Goal: Task Accomplishment & Management: Use online tool/utility

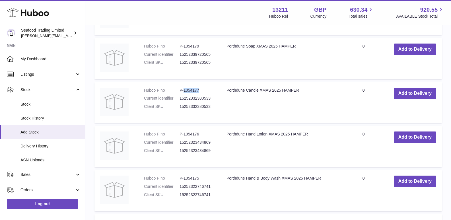
click at [22, 8] on icon at bounding box center [28, 12] width 42 height 11
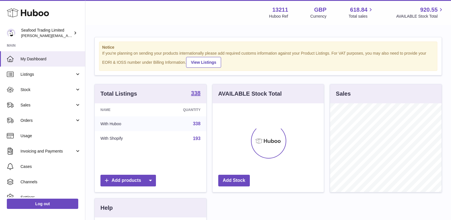
scroll to position [89, 111]
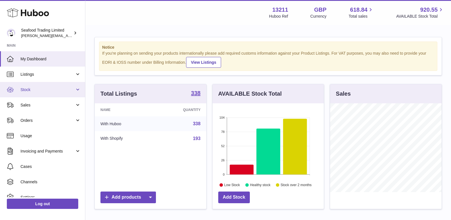
click at [45, 89] on span "Stock" at bounding box center [47, 89] width 54 height 5
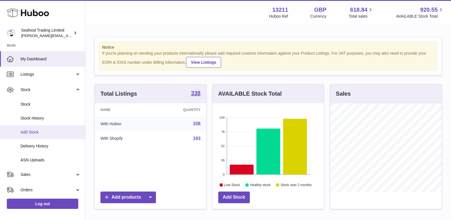
click at [34, 132] on span "Add Stock" at bounding box center [50, 131] width 60 height 5
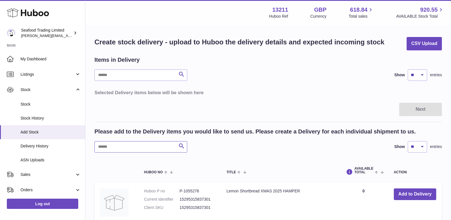
click at [134, 152] on input "text" at bounding box center [140, 146] width 93 height 11
click at [117, 146] on input "text" at bounding box center [140, 146] width 93 height 11
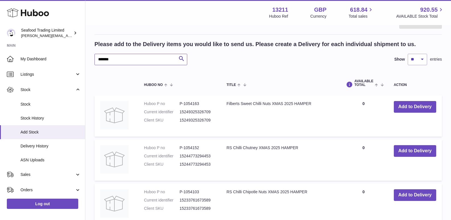
scroll to position [142, 0]
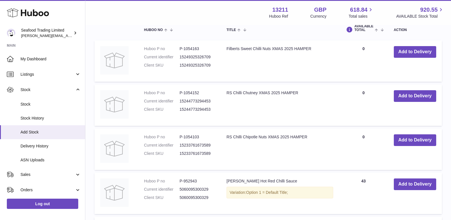
type input "*********"
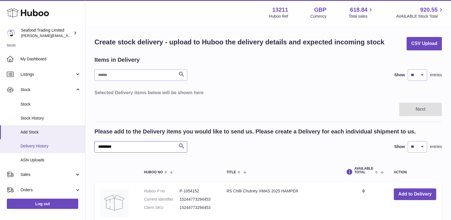
drag, startPoint x: 125, startPoint y: 148, endPoint x: 53, endPoint y: 150, distance: 72.0
click at [53, 150] on div "Huboo Seafood Trading Limited [EMAIL_ADDRESS][DOMAIN_NAME] Main My Dashboard Li…" at bounding box center [225, 186] width 451 height 373
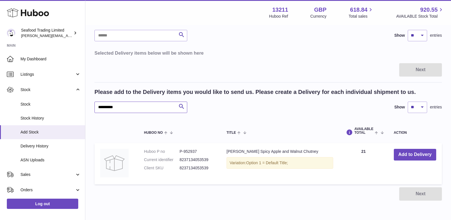
scroll to position [65, 0]
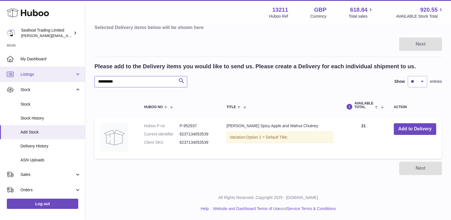
drag, startPoint x: 127, startPoint y: 83, endPoint x: 65, endPoint y: 81, distance: 62.3
click at [65, 81] on div "**********" at bounding box center [225, 77] width 451 height 285
type input "*"
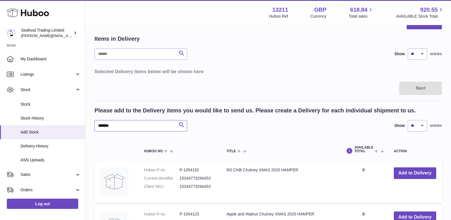
scroll to position [8, 0]
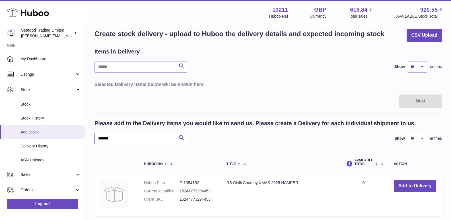
drag, startPoint x: 127, startPoint y: 140, endPoint x: 52, endPoint y: 138, distance: 75.3
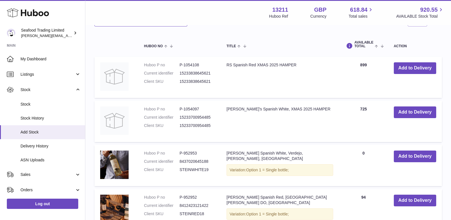
scroll to position [179, 0]
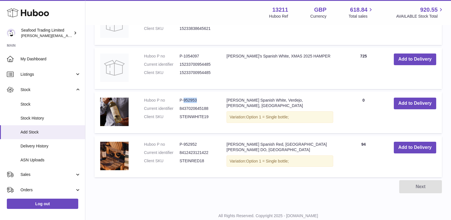
drag, startPoint x: 184, startPoint y: 99, endPoint x: 197, endPoint y: 100, distance: 13.1
click at [197, 100] on dd "P-952953" at bounding box center [197, 99] width 36 height 5
copy dd "952953"
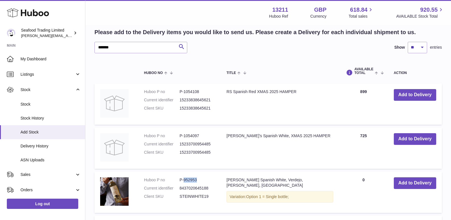
scroll to position [65, 0]
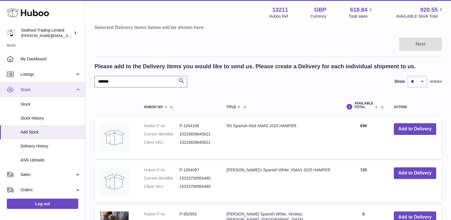
drag, startPoint x: 146, startPoint y: 80, endPoint x: 55, endPoint y: 87, distance: 91.5
click at [55, 87] on div "Huboo Seafood Trading Limited nathaniellynch@rickstein.com Main My Dashboard Li…" at bounding box center [225, 143] width 451 height 417
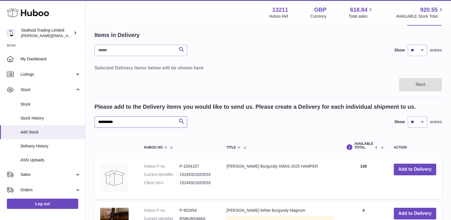
scroll to position [28, 0]
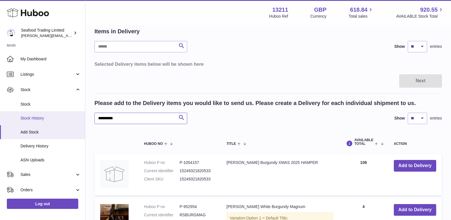
drag, startPoint x: 122, startPoint y: 117, endPoint x: 65, endPoint y: 119, distance: 56.6
click at [65, 119] on div "**********" at bounding box center [225, 158] width 451 height 373
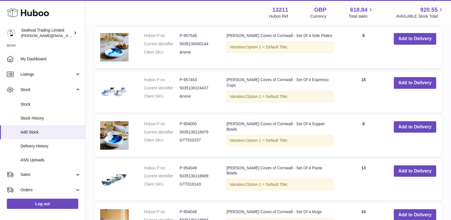
scroll to position [313, 0]
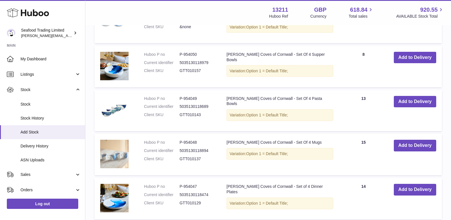
click at [121, 147] on img at bounding box center [114, 154] width 28 height 28
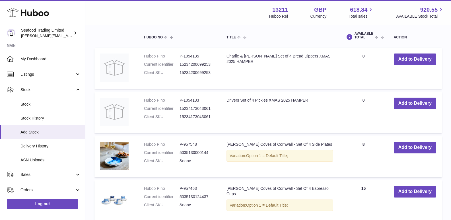
scroll to position [0, 0]
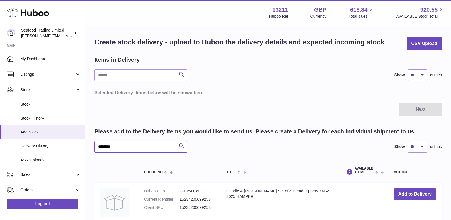
drag, startPoint x: 119, startPoint y: 146, endPoint x: 90, endPoint y: 144, distance: 29.6
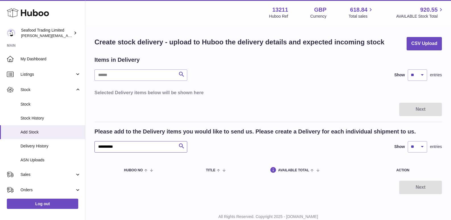
scroll to position [19, 0]
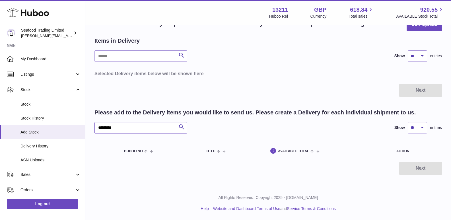
click at [107, 129] on input "*********" at bounding box center [140, 127] width 93 height 11
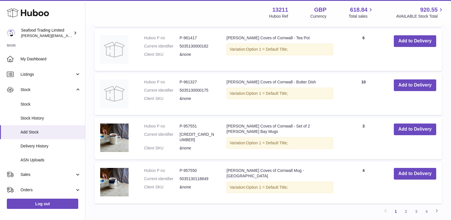
scroll to position [474, 0]
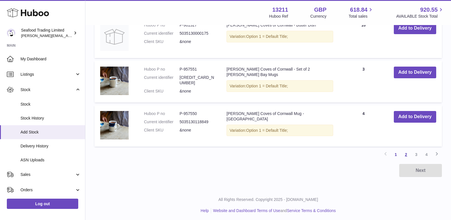
click at [406, 153] on link "2" at bounding box center [405, 154] width 10 height 10
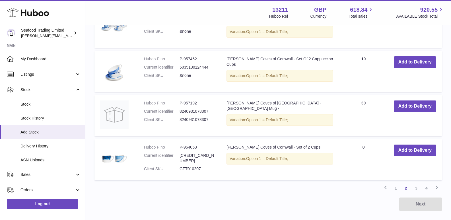
scroll to position [452, 0]
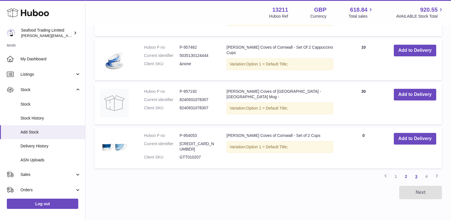
click at [415, 176] on link "3" at bounding box center [416, 176] width 10 height 10
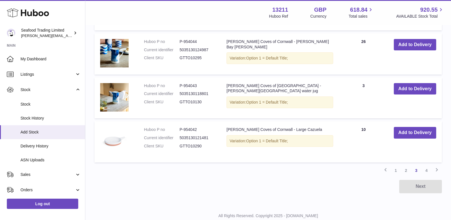
scroll to position [476, 0]
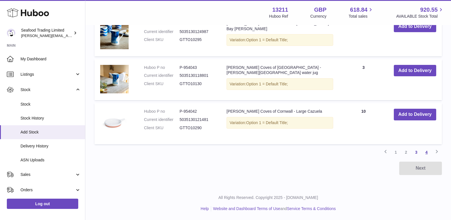
click at [426, 153] on link "4" at bounding box center [426, 152] width 10 height 10
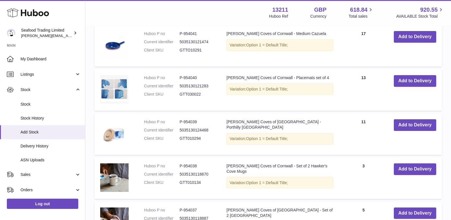
scroll to position [106, 0]
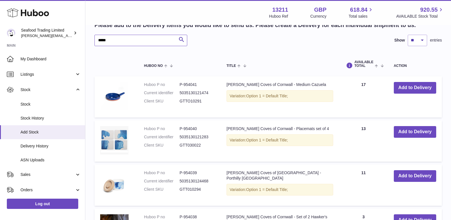
drag, startPoint x: 116, startPoint y: 44, endPoint x: 95, endPoint y: 43, distance: 20.8
click at [95, 43] on input "*****" at bounding box center [140, 40] width 93 height 11
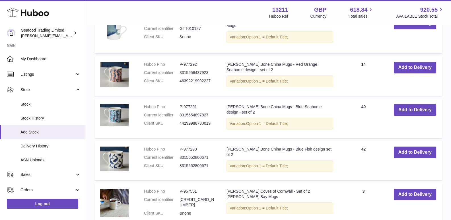
scroll to position [447, 0]
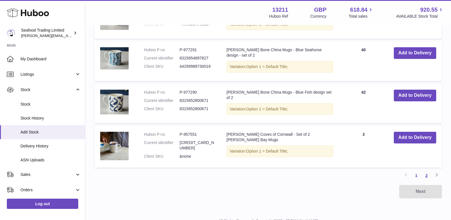
type input "****"
click at [425, 173] on link "2" at bounding box center [426, 175] width 10 height 10
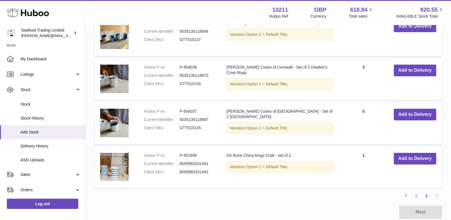
scroll to position [139, 0]
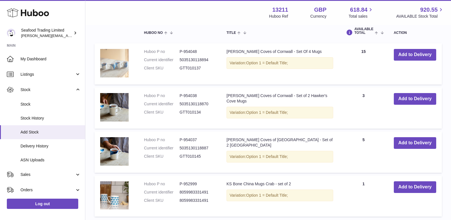
click at [119, 62] on img at bounding box center [114, 63] width 28 height 28
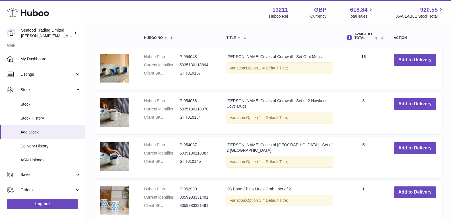
scroll to position [0, 0]
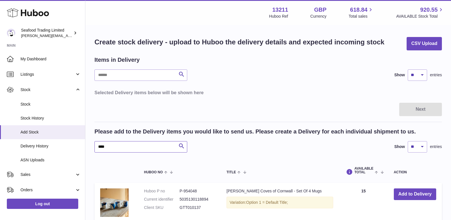
drag, startPoint x: 115, startPoint y: 149, endPoint x: 85, endPoint y: 149, distance: 29.8
click at [85, 149] on div "Huboo Seafood Trading Limited nathaniellynch@rickstein.com Main My Dashboard Li…" at bounding box center [225, 215] width 451 height 431
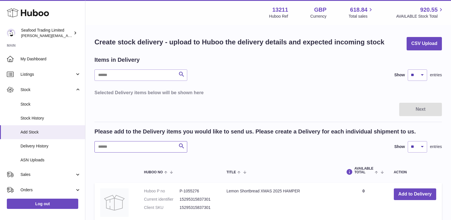
click at [124, 146] on input "text" at bounding box center [140, 146] width 93 height 11
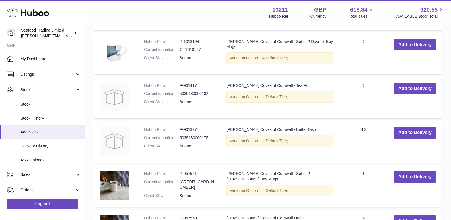
scroll to position [455, 0]
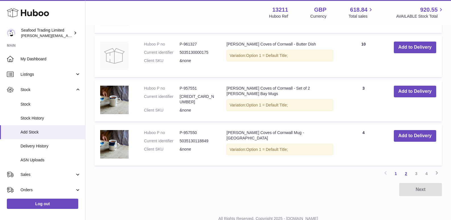
click at [405, 173] on link "2" at bounding box center [405, 173] width 10 height 10
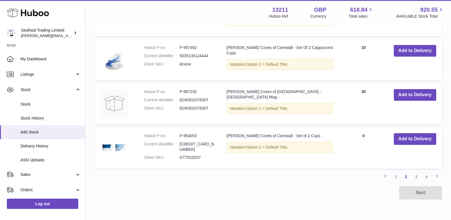
scroll to position [452, 0]
click at [414, 176] on link "3" at bounding box center [416, 176] width 10 height 10
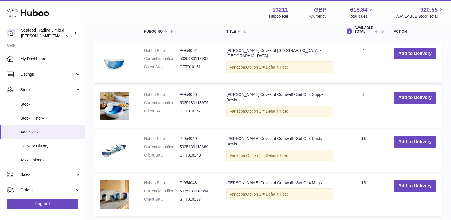
scroll to position [54, 0]
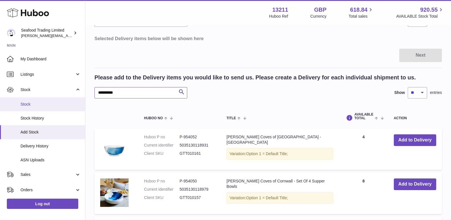
drag, startPoint x: 130, startPoint y: 90, endPoint x: 65, endPoint y: 108, distance: 67.0
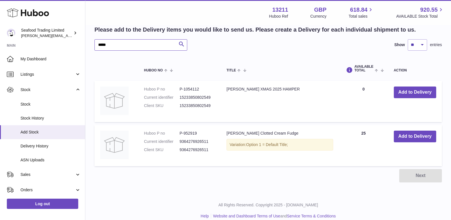
scroll to position [109, 0]
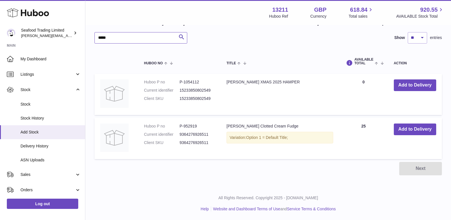
type input "*****"
drag, startPoint x: 122, startPoint y: 38, endPoint x: 65, endPoint y: 43, distance: 57.4
click at [65, 43] on div "Huboo Seafood Trading Limited nathaniellynch@rickstein.com Main My Dashboard Li…" at bounding box center [225, 55] width 451 height 329
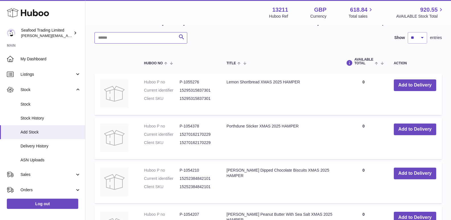
drag, startPoint x: 117, startPoint y: 39, endPoint x: 95, endPoint y: 39, distance: 22.2
click at [95, 39] on input "text" at bounding box center [140, 37] width 93 height 11
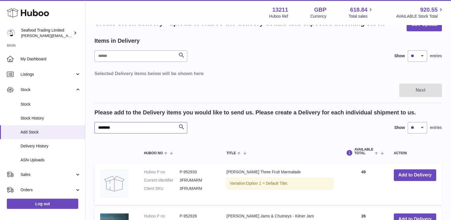
scroll to position [109, 0]
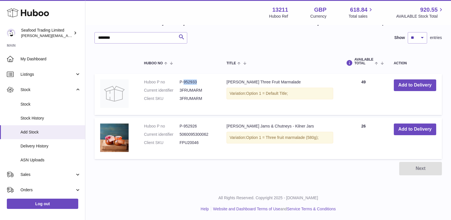
drag, startPoint x: 196, startPoint y: 82, endPoint x: 183, endPoint y: 82, distance: 12.8
click at [183, 82] on dd "P-952933" at bounding box center [197, 81] width 36 height 5
copy dd "952933"
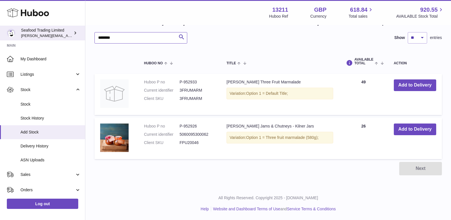
drag, startPoint x: 124, startPoint y: 36, endPoint x: 44, endPoint y: 37, distance: 80.4
click at [44, 37] on div "Huboo Seafood Trading Limited nathaniellynch@rickstein.com Main My Dashboard Li…" at bounding box center [225, 55] width 451 height 329
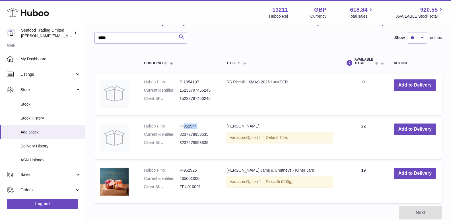
drag, startPoint x: 183, startPoint y: 125, endPoint x: 199, endPoint y: 125, distance: 16.2
click at [199, 125] on dd "P-952944" at bounding box center [197, 125] width 36 height 5
copy dd "952944"
click at [115, 36] on input "*****" at bounding box center [140, 37] width 93 height 11
type input "*"
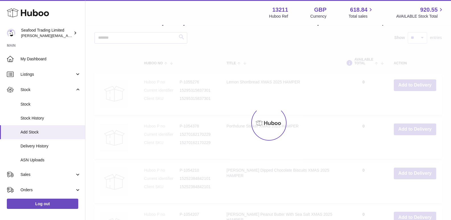
scroll to position [65, 0]
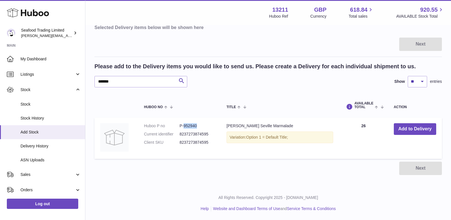
drag, startPoint x: 184, startPoint y: 124, endPoint x: 196, endPoint y: 125, distance: 12.2
click at [196, 125] on dd "P-952940" at bounding box center [197, 125] width 36 height 5
copy dd "952940"
drag, startPoint x: 116, startPoint y: 79, endPoint x: 86, endPoint y: 82, distance: 29.5
click at [86, 82] on div "Create stock delivery - upload to Huboo the delivery details and expected incom…" at bounding box center [267, 73] width 365 height 226
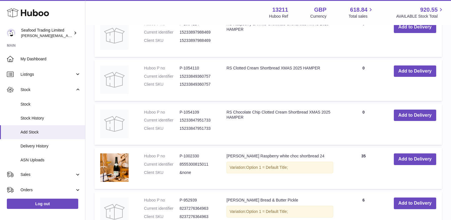
scroll to position [349, 0]
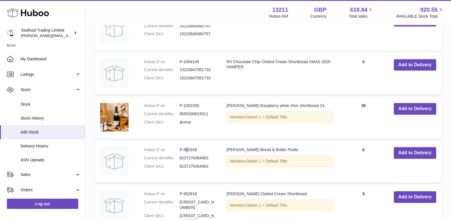
click at [187, 150] on dd "P-952939" at bounding box center [197, 149] width 36 height 5
drag, startPoint x: 183, startPoint y: 149, endPoint x: 196, endPoint y: 149, distance: 13.1
click at [196, 149] on dd "P-952939" at bounding box center [197, 149] width 36 height 5
copy dd "952939"
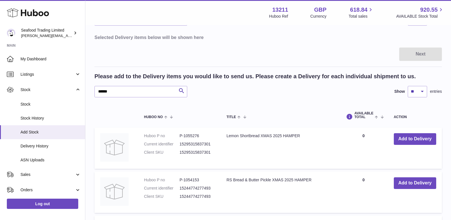
scroll to position [0, 0]
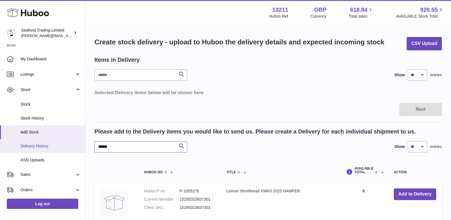
drag, startPoint x: 109, startPoint y: 145, endPoint x: 76, endPoint y: 145, distance: 33.0
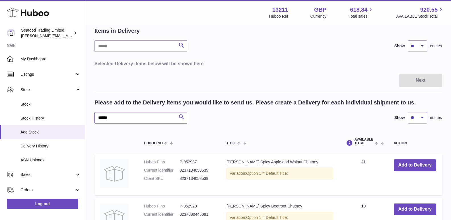
scroll to position [57, 0]
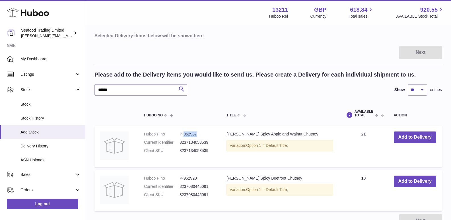
drag, startPoint x: 183, startPoint y: 134, endPoint x: 198, endPoint y: 134, distance: 14.5
click at [198, 134] on dd "P-952937" at bounding box center [197, 133] width 36 height 5
copy dd "952937"
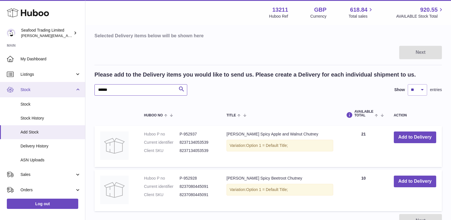
drag, startPoint x: 110, startPoint y: 91, endPoint x: 78, endPoint y: 93, distance: 31.6
click at [78, 93] on div "Huboo Seafood Trading Limited nathaniellynch@rickstein.com Main My Dashboard Li…" at bounding box center [225, 107] width 451 height 329
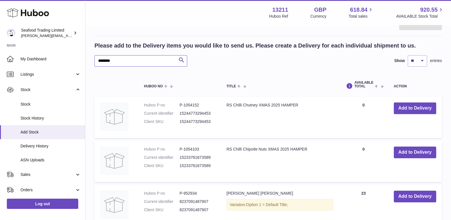
scroll to position [114, 0]
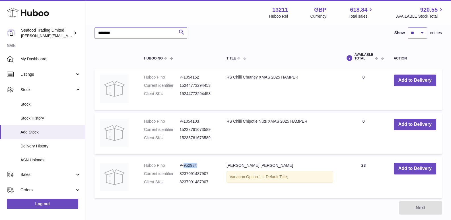
drag, startPoint x: 184, startPoint y: 165, endPoint x: 197, endPoint y: 165, distance: 12.5
click at [197, 165] on dd "P-952934" at bounding box center [197, 165] width 36 height 5
copy dd "952934"
click at [120, 28] on input "********" at bounding box center [140, 32] width 93 height 11
drag, startPoint x: 120, startPoint y: 28, endPoint x: 85, endPoint y: 30, distance: 34.4
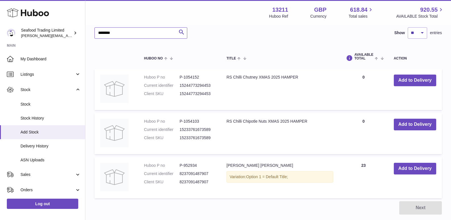
click at [85, 30] on div "Create stock delivery - upload to Huboo the delivery details and expected incom…" at bounding box center [267, 69] width 365 height 314
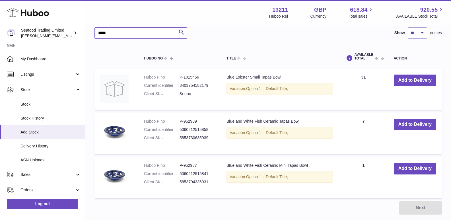
type input "*****"
